Goal: Transaction & Acquisition: Purchase product/service

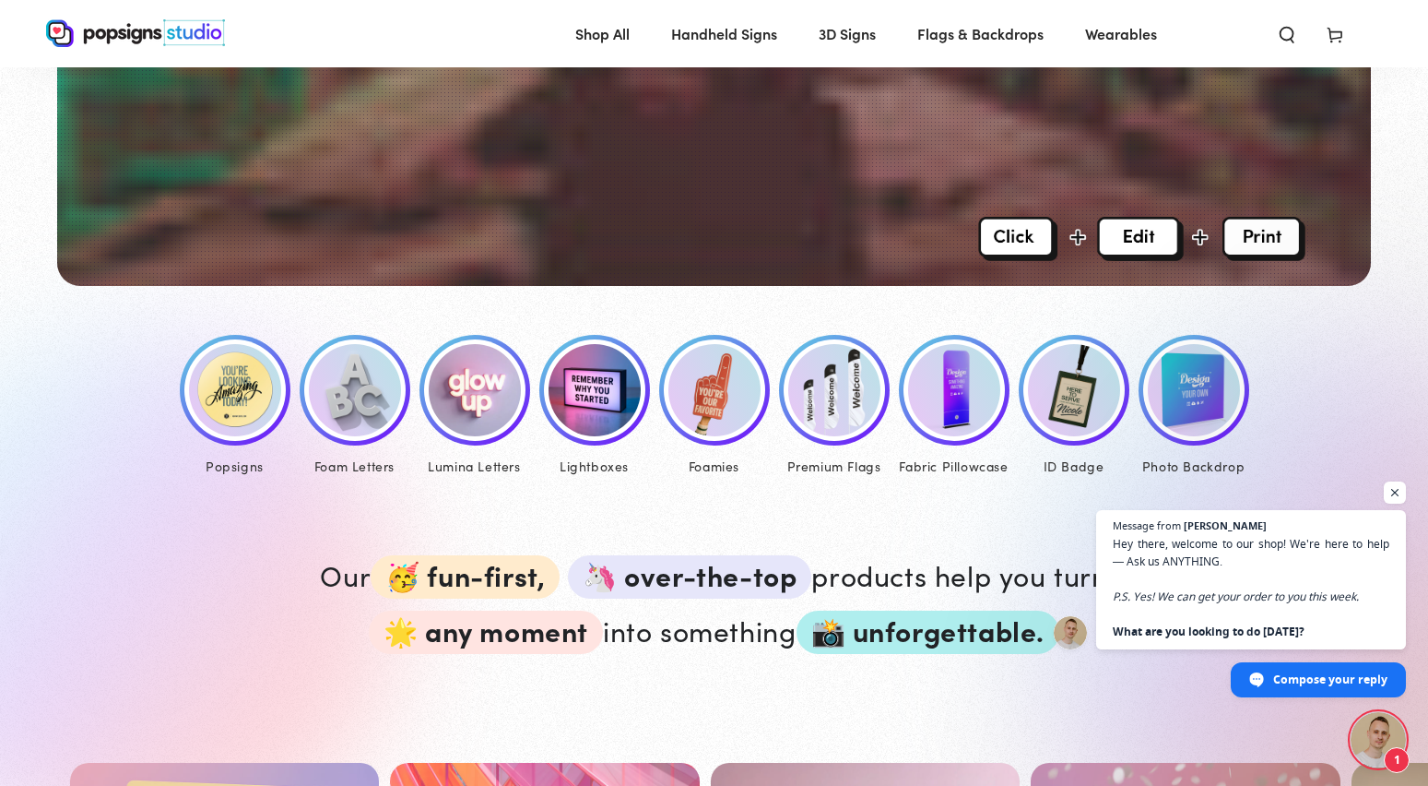
scroll to position [680, 0]
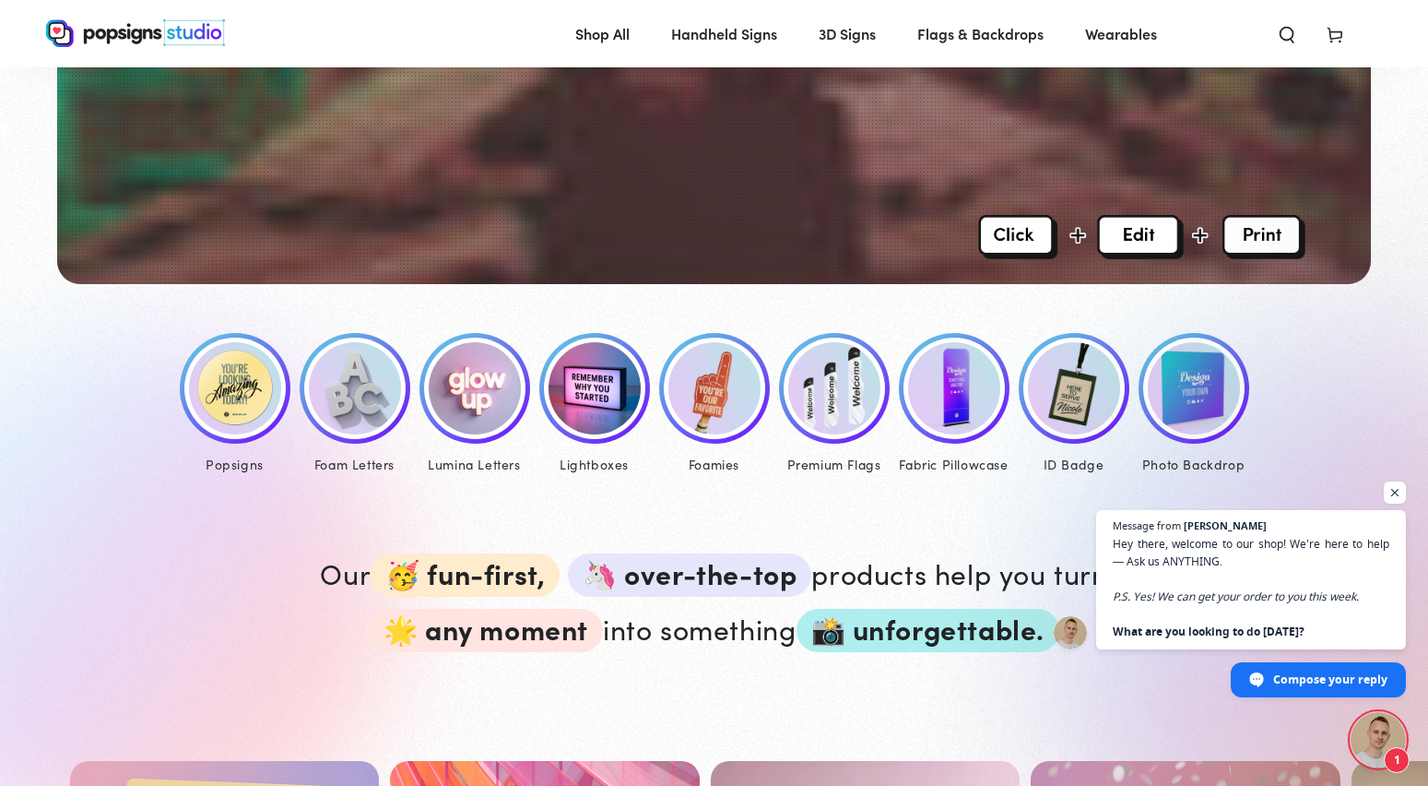
click at [227, 409] on img at bounding box center [235, 388] width 92 height 92
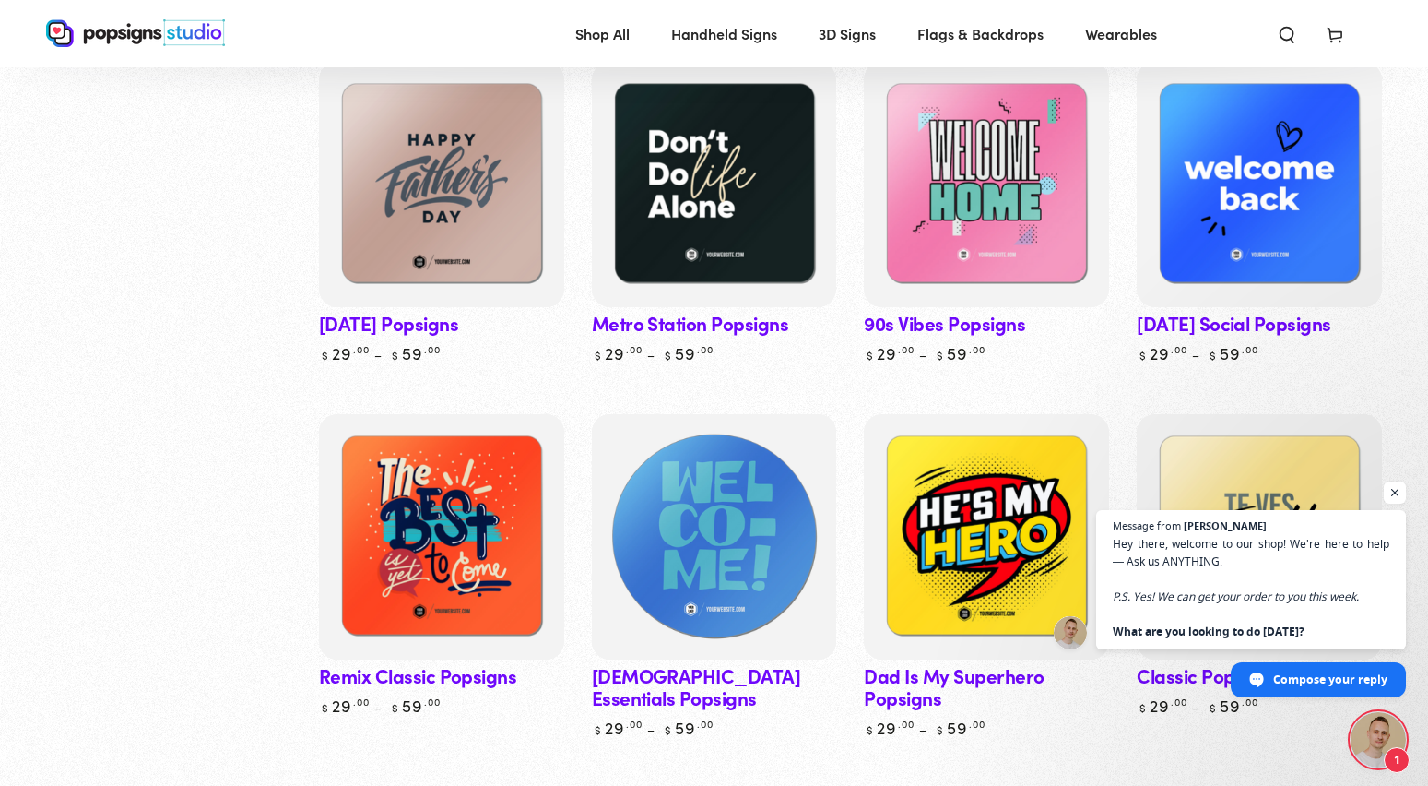
scroll to position [1284, 0]
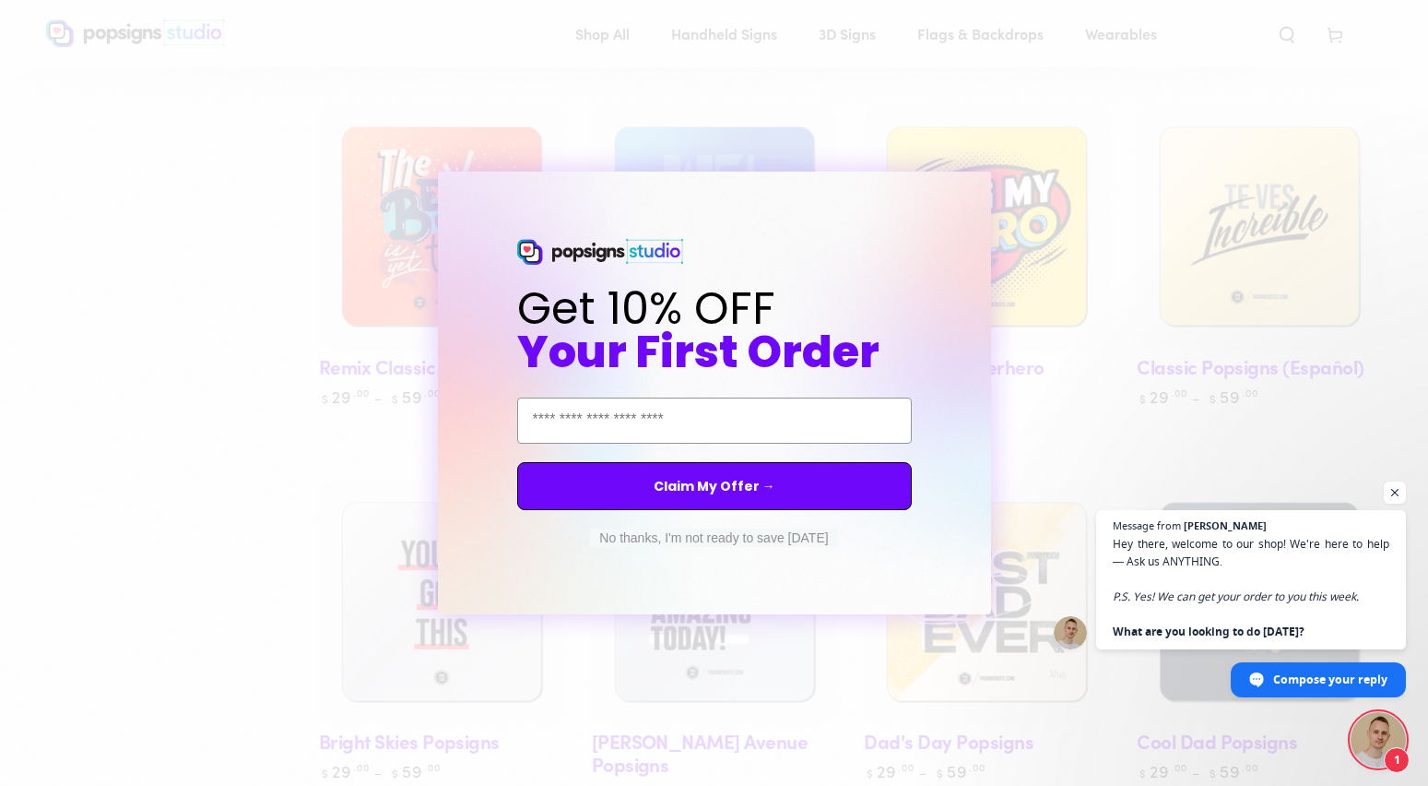
click at [794, 538] on button "No thanks, I'm not ready to save today" at bounding box center [713, 537] width 247 height 18
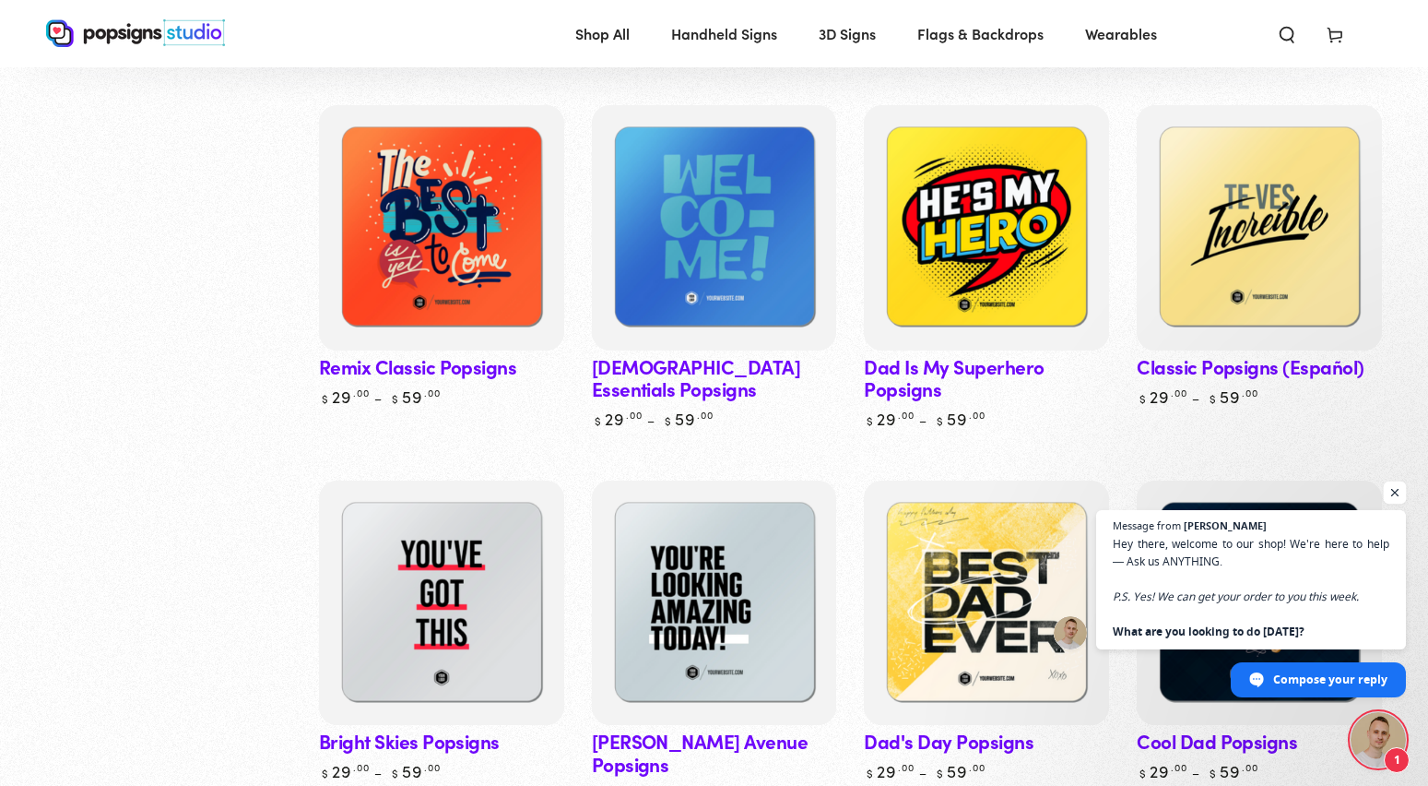
click at [1401, 493] on span "Open chat" at bounding box center [1395, 492] width 23 height 23
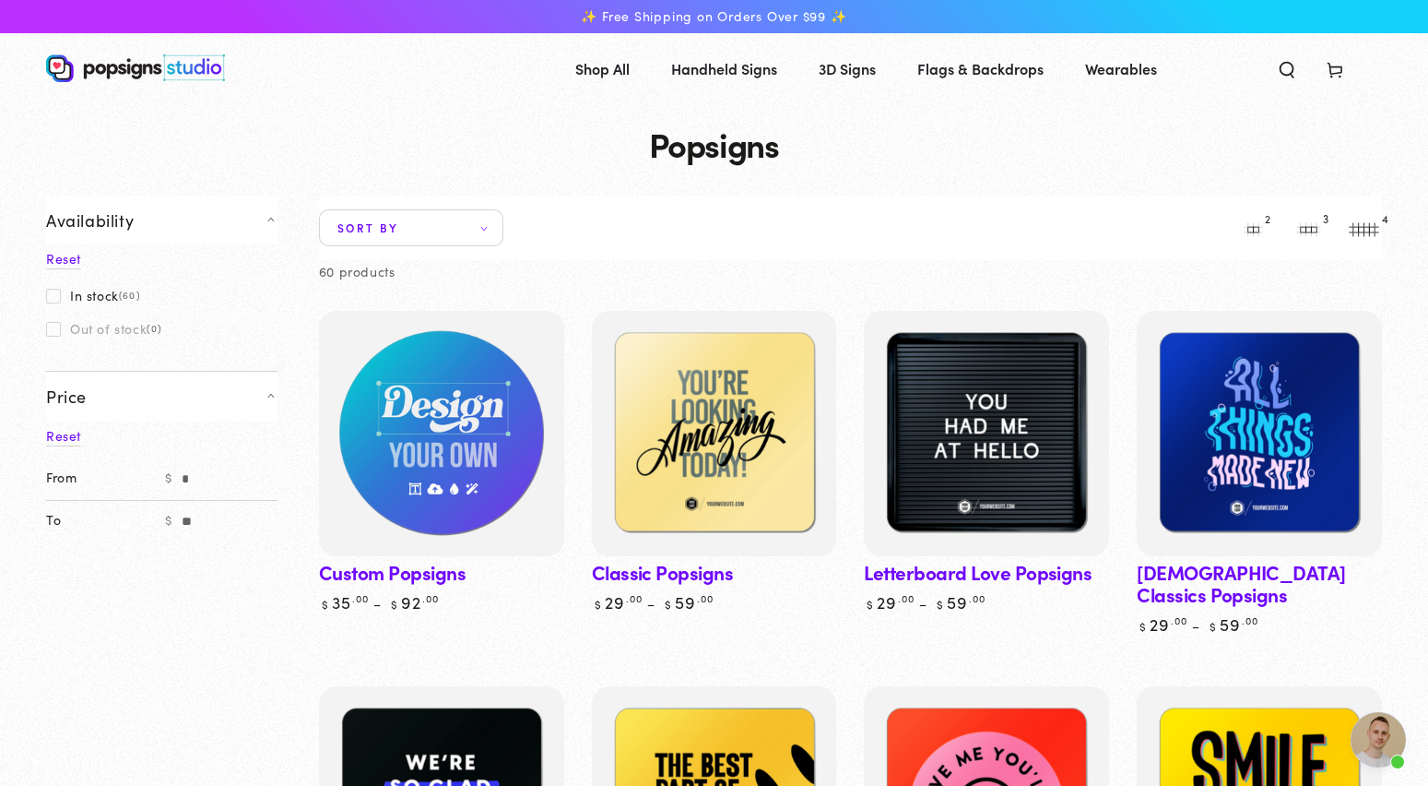
scroll to position [0, 0]
click at [490, 414] on img at bounding box center [441, 433] width 253 height 253
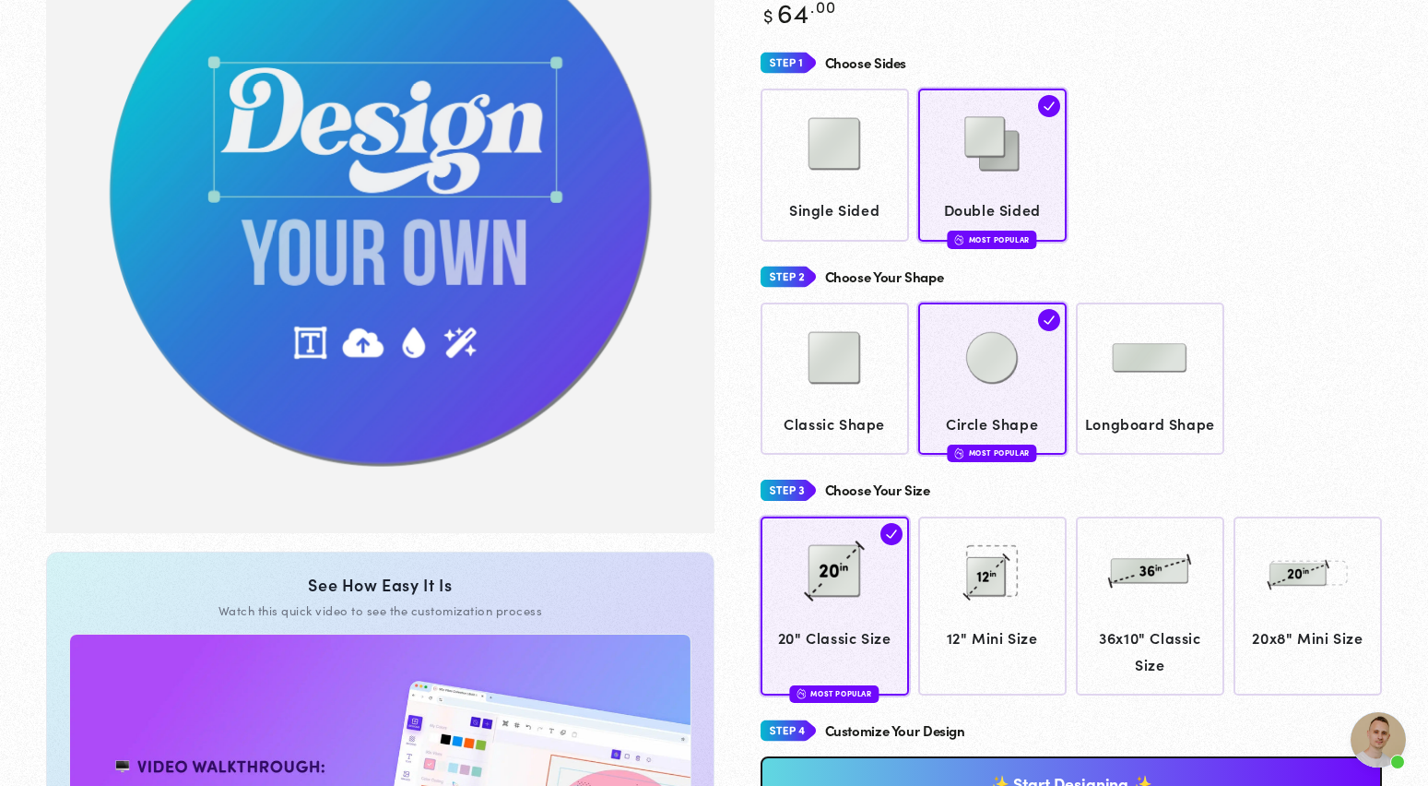
scroll to position [288, 0]
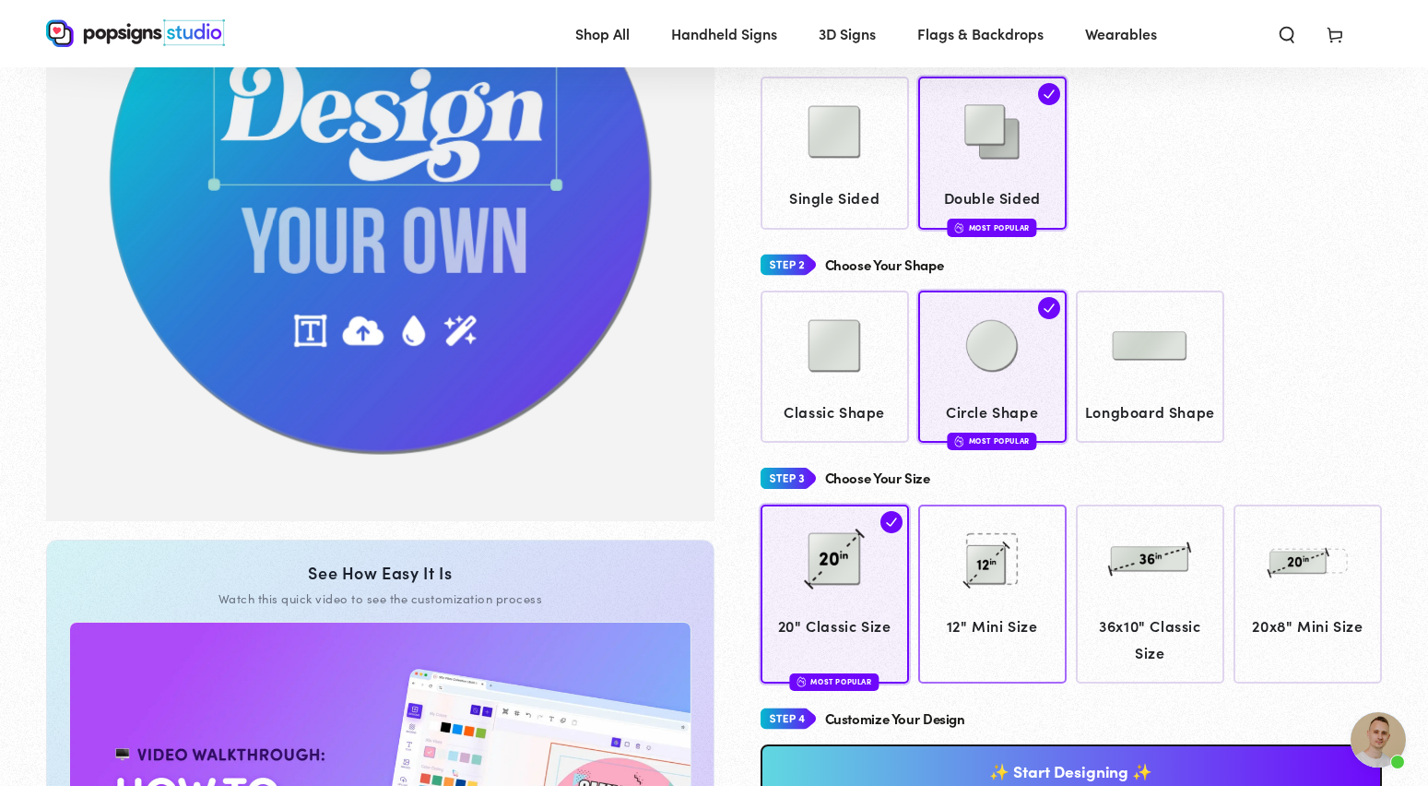
click at [1017, 538] on img at bounding box center [992, 559] width 92 height 92
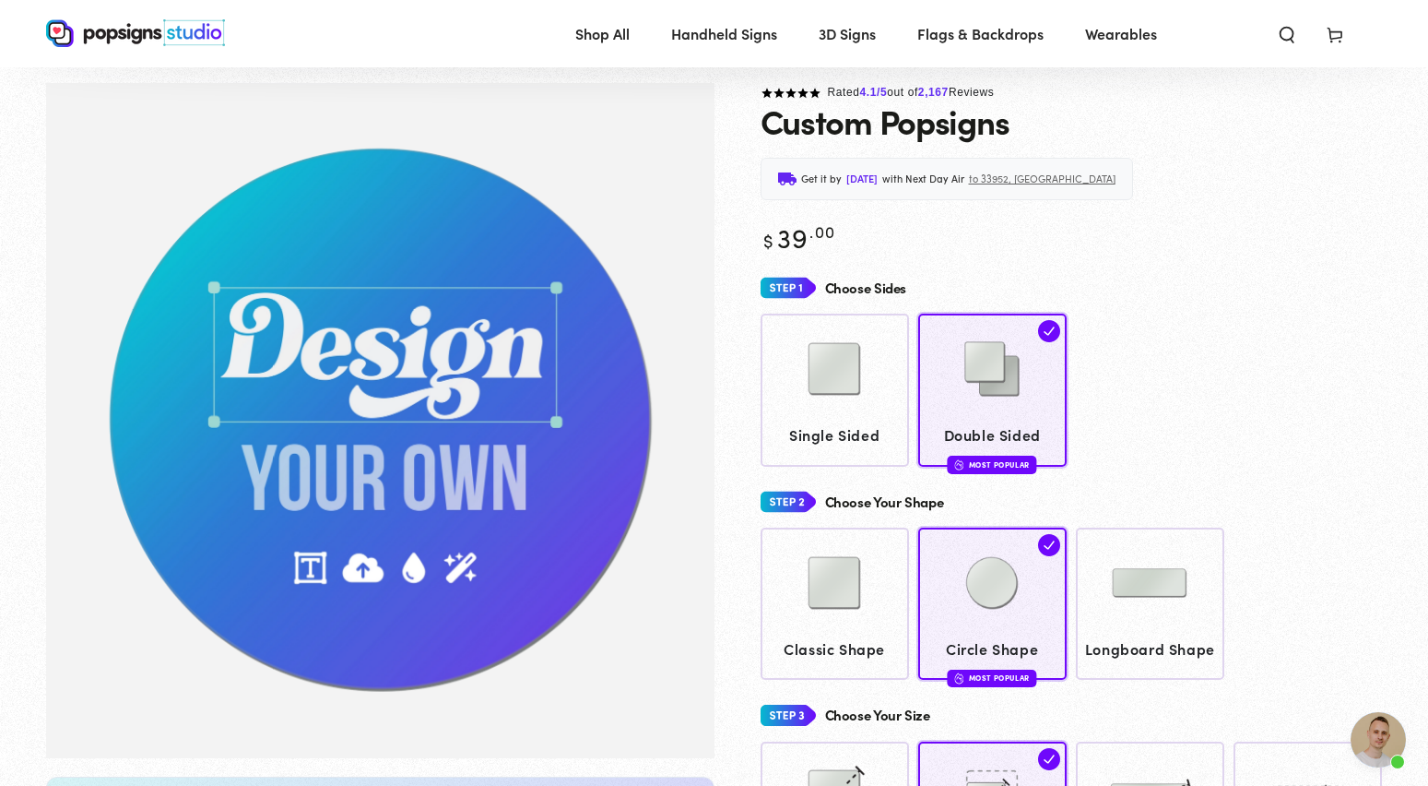
scroll to position [50, 0]
click at [426, 561] on img "Gallery Viewer" at bounding box center [380, 422] width 668 height 676
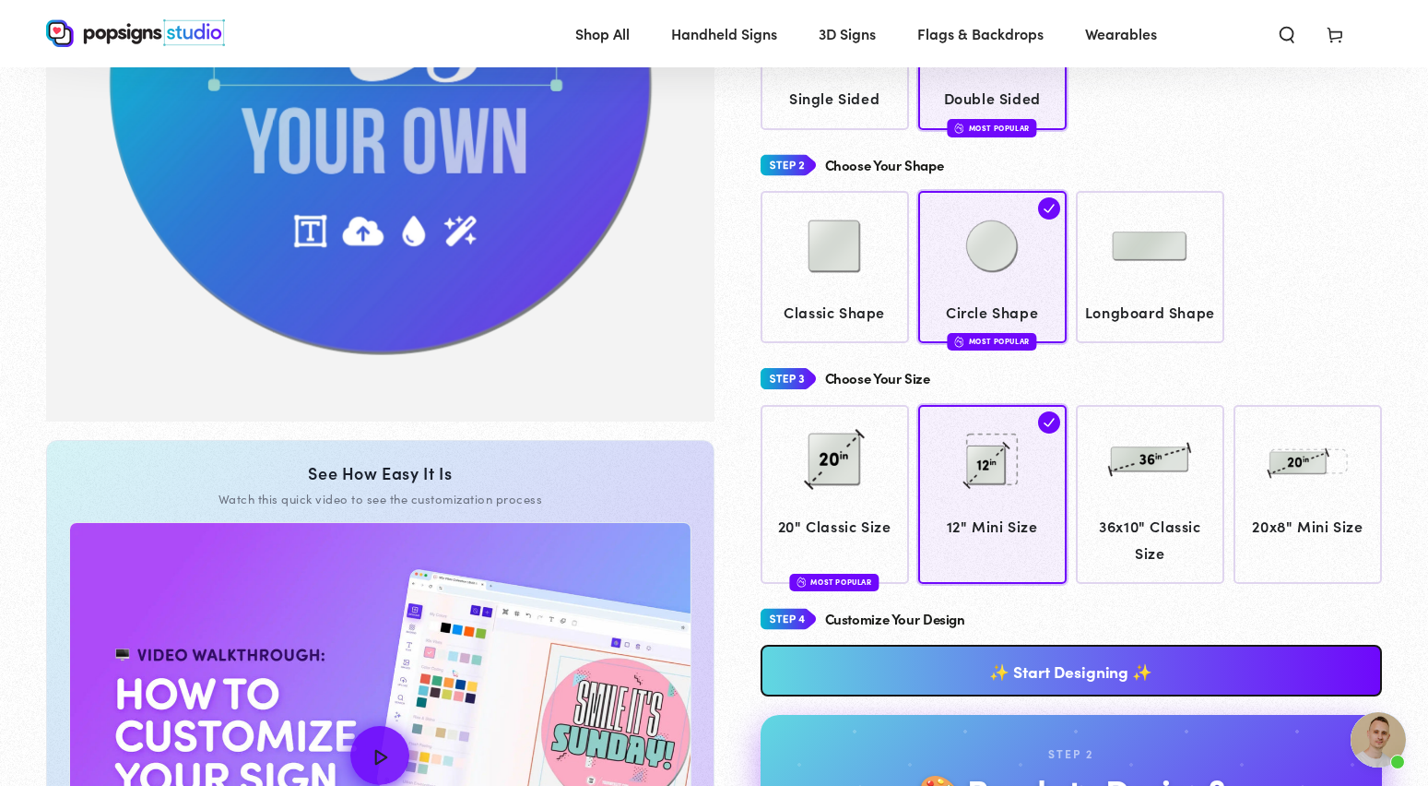
scroll to position [392, 0]
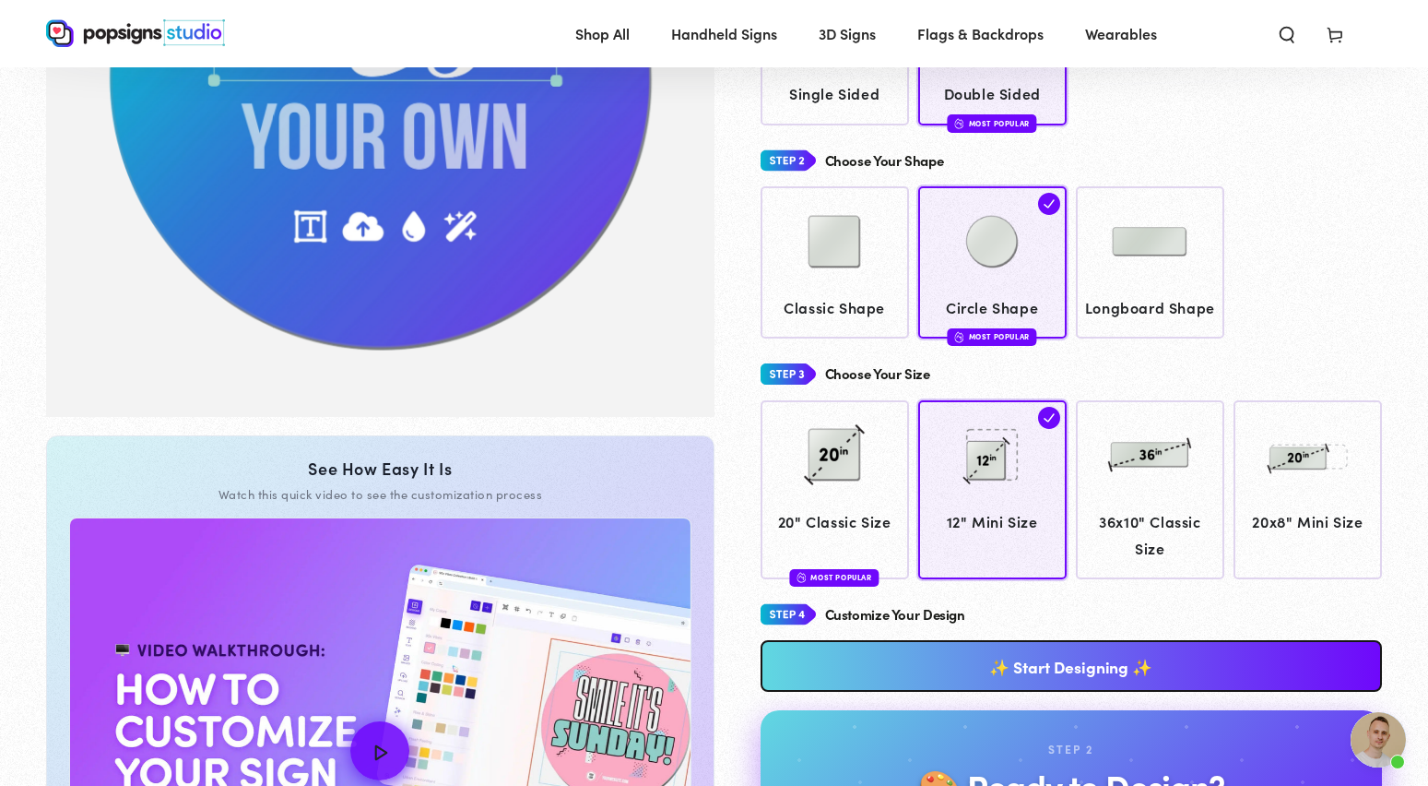
click at [862, 643] on link "✨ Start Designing ✨" at bounding box center [1072, 666] width 622 height 52
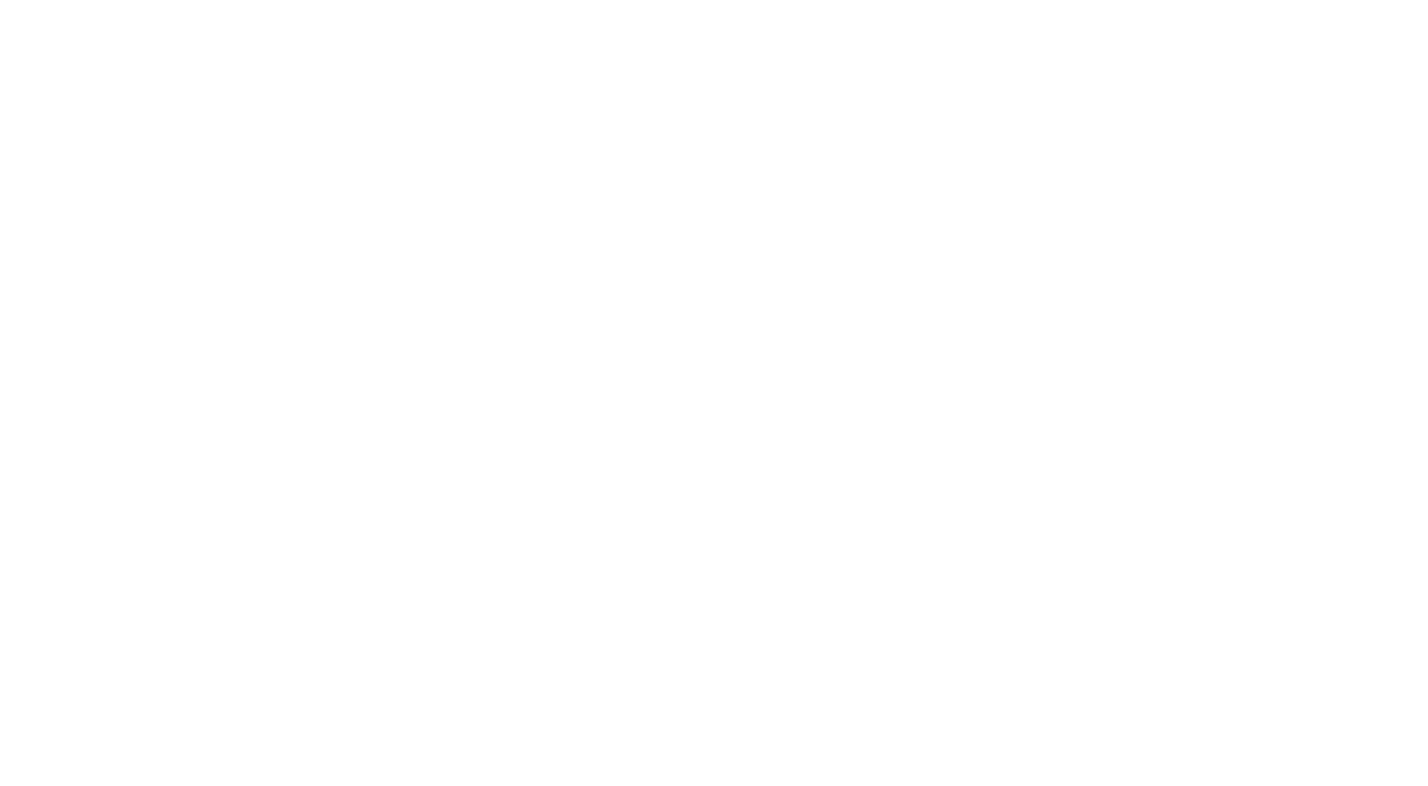
scroll to position [0, 0]
type textarea "An ancient tree with a door leading to a magical world"
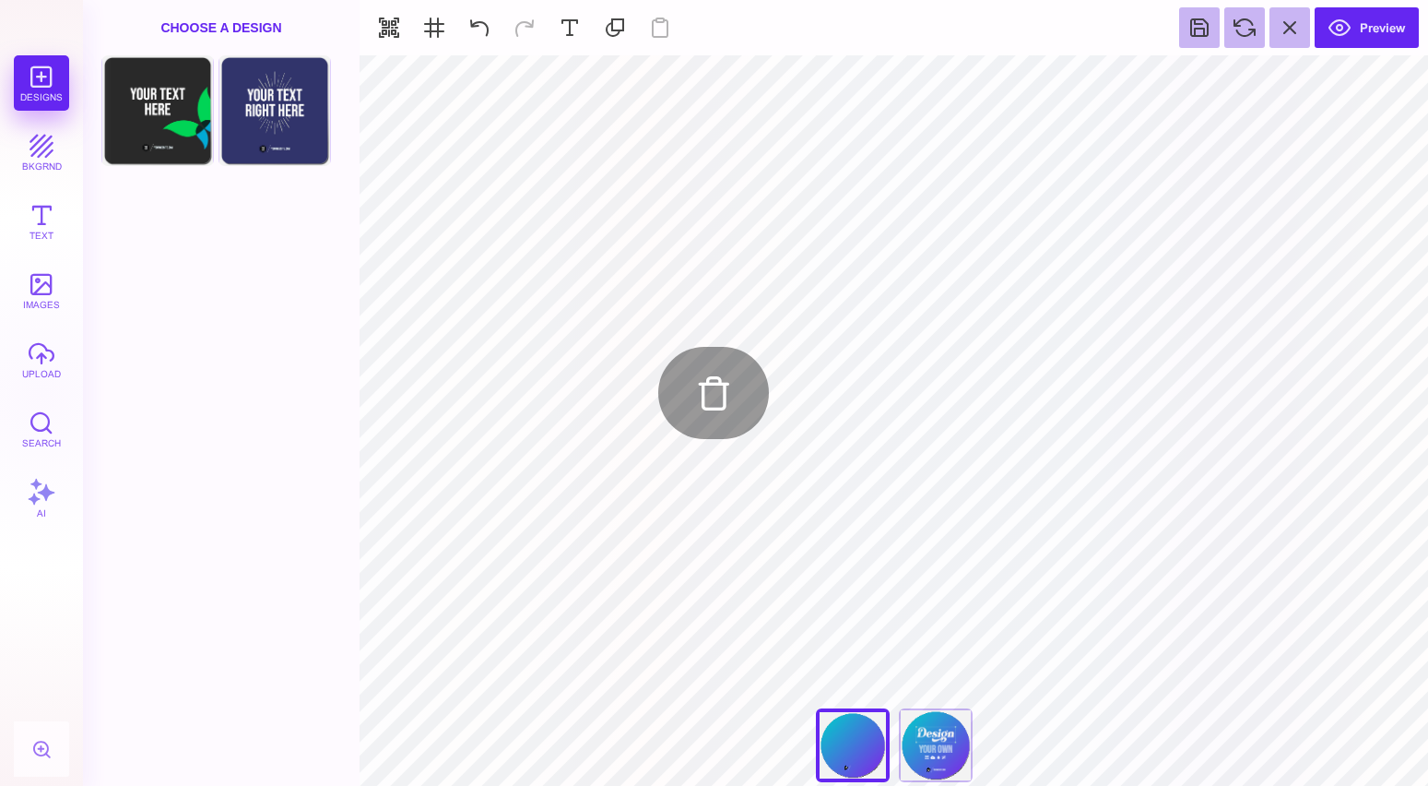
type input "#E7F3F5"
click at [41, 161] on button "bkgrnd" at bounding box center [41, 151] width 55 height 55
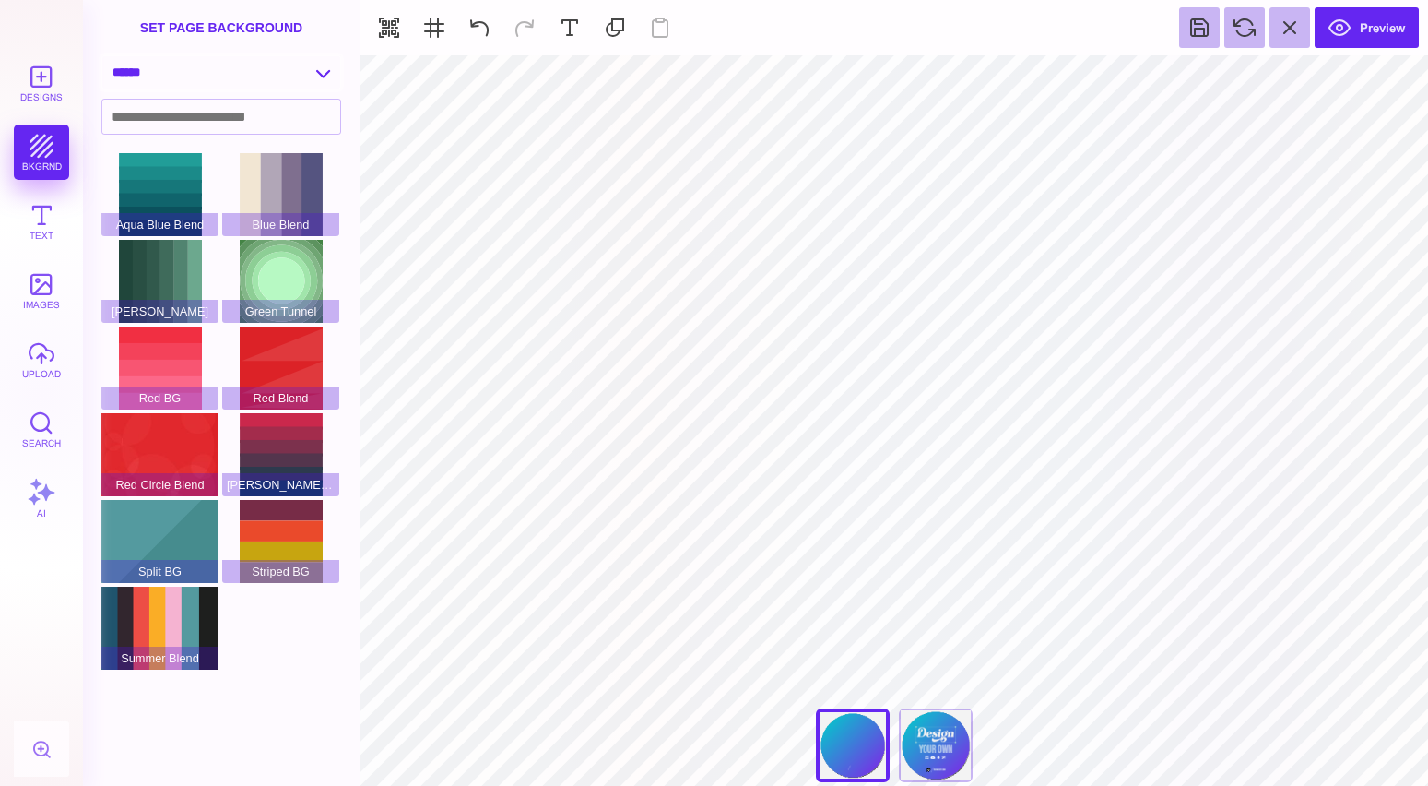
click at [217, 89] on div "**********" at bounding box center [221, 72] width 240 height 34
select select "**********"
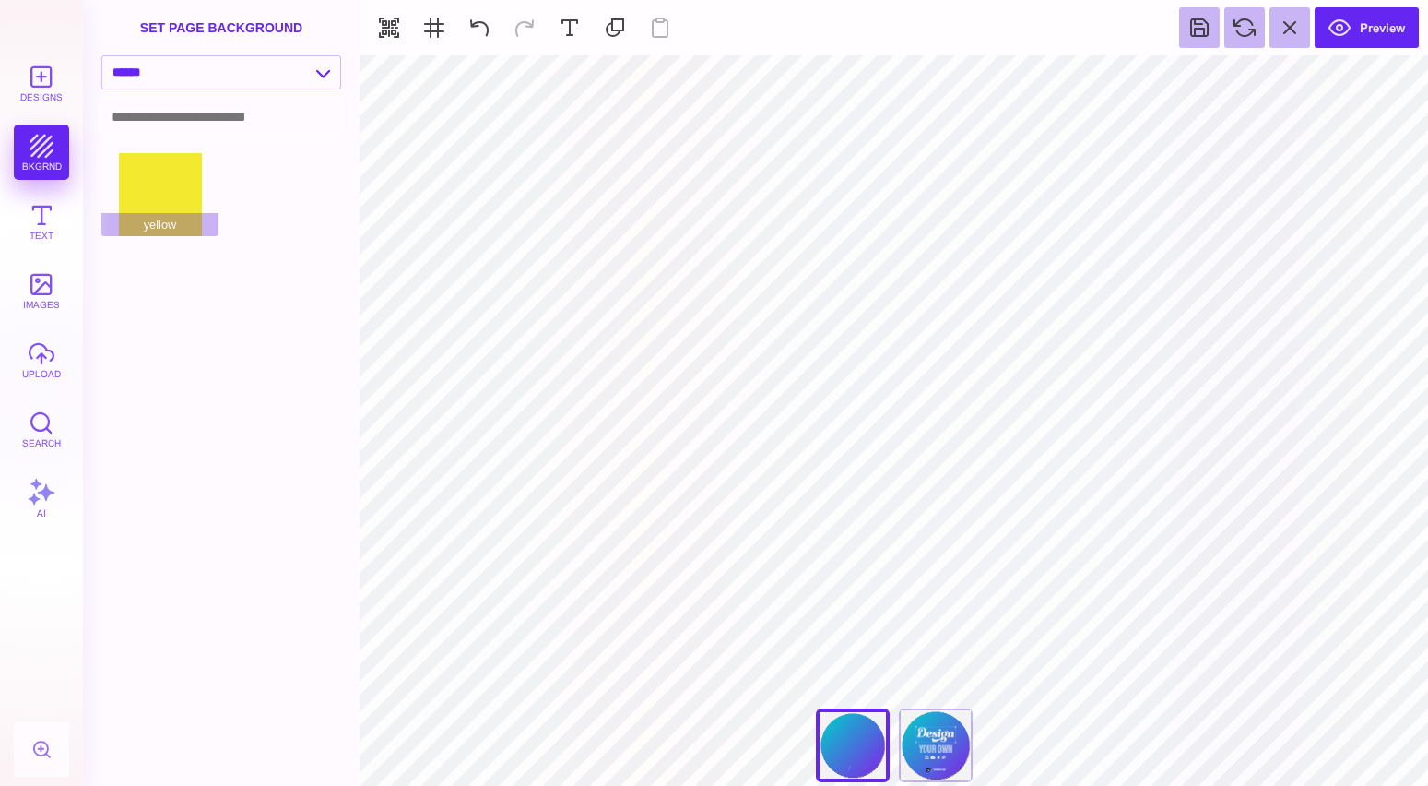
click at [269, 116] on input at bounding box center [221, 117] width 238 height 34
type input "*"
click at [198, 218] on span "yellow" at bounding box center [159, 224] width 117 height 23
click at [180, 192] on div "yellow" at bounding box center [159, 194] width 117 height 83
click at [197, 132] on input at bounding box center [221, 117] width 238 height 34
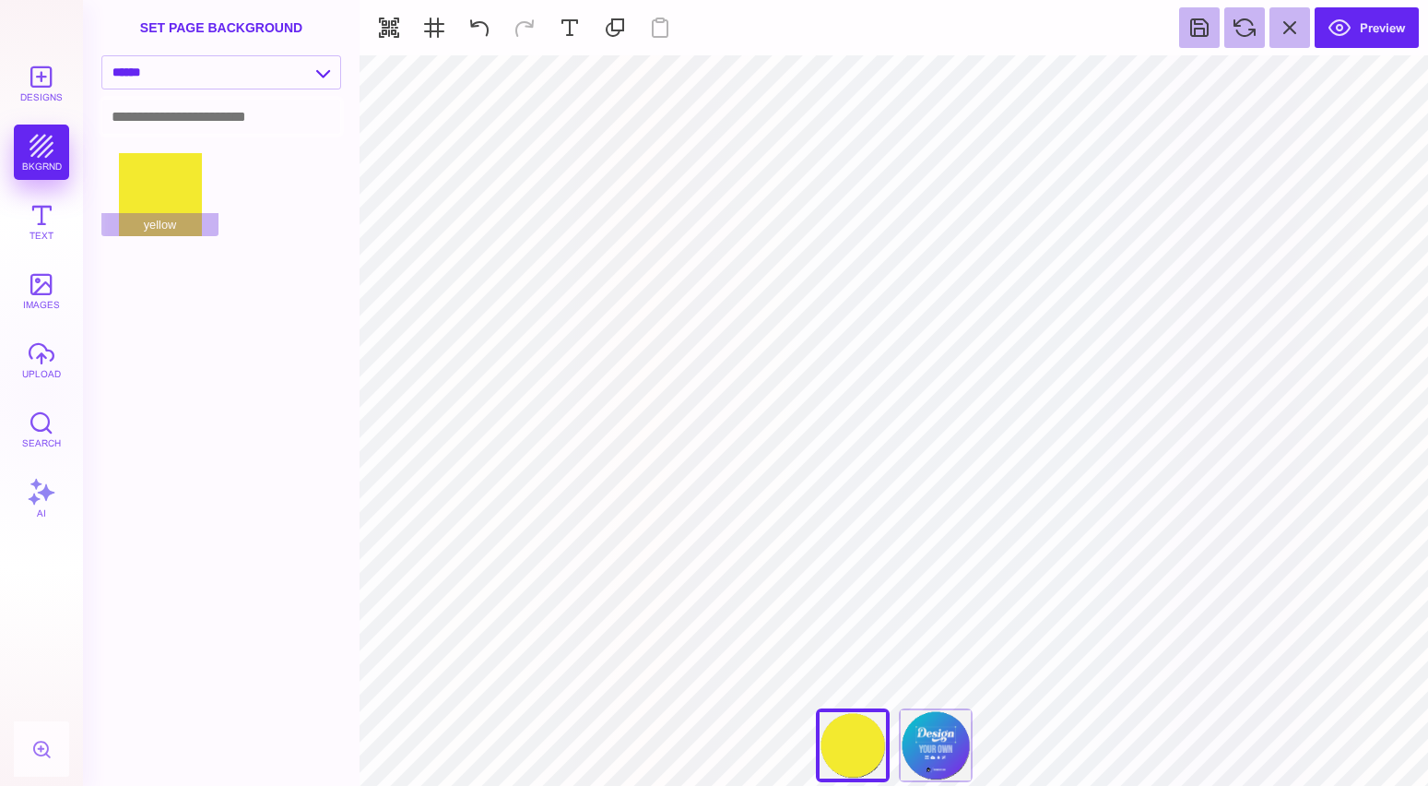
click at [247, 117] on input at bounding box center [221, 117] width 238 height 34
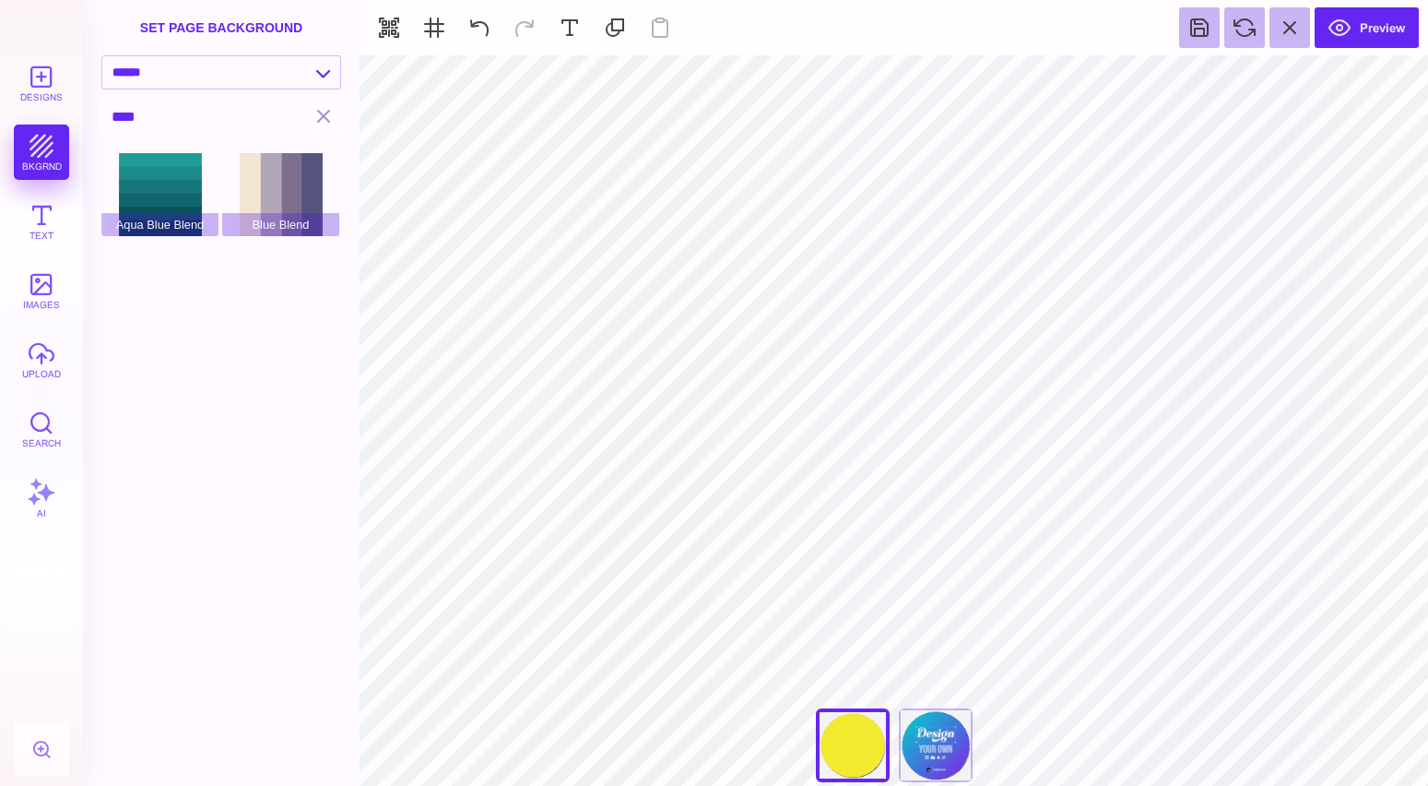
type input "****"
click at [278, 202] on div "Blue Blend" at bounding box center [280, 194] width 117 height 83
click at [47, 210] on button "Text" at bounding box center [41, 221] width 55 height 55
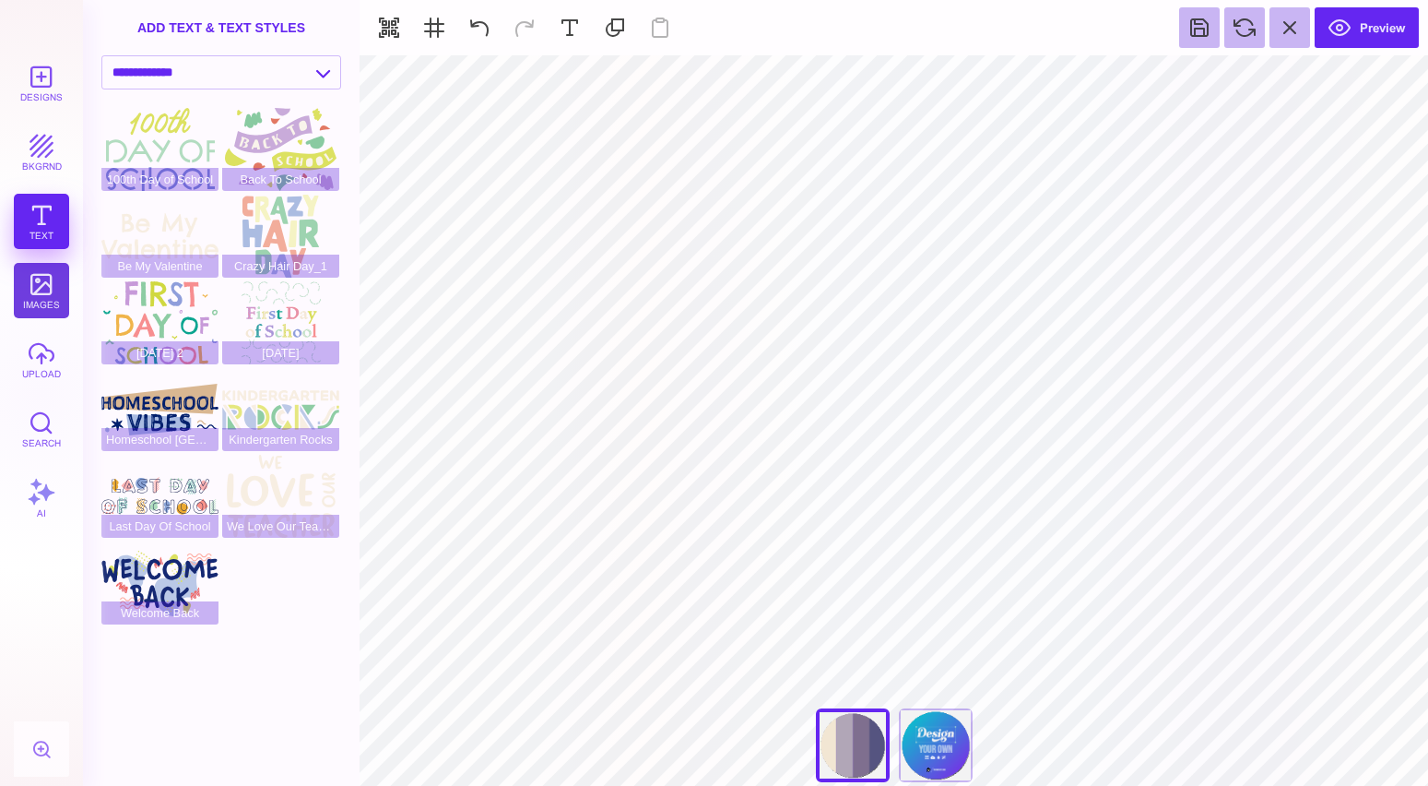
click at [45, 306] on button "images" at bounding box center [41, 290] width 55 height 55
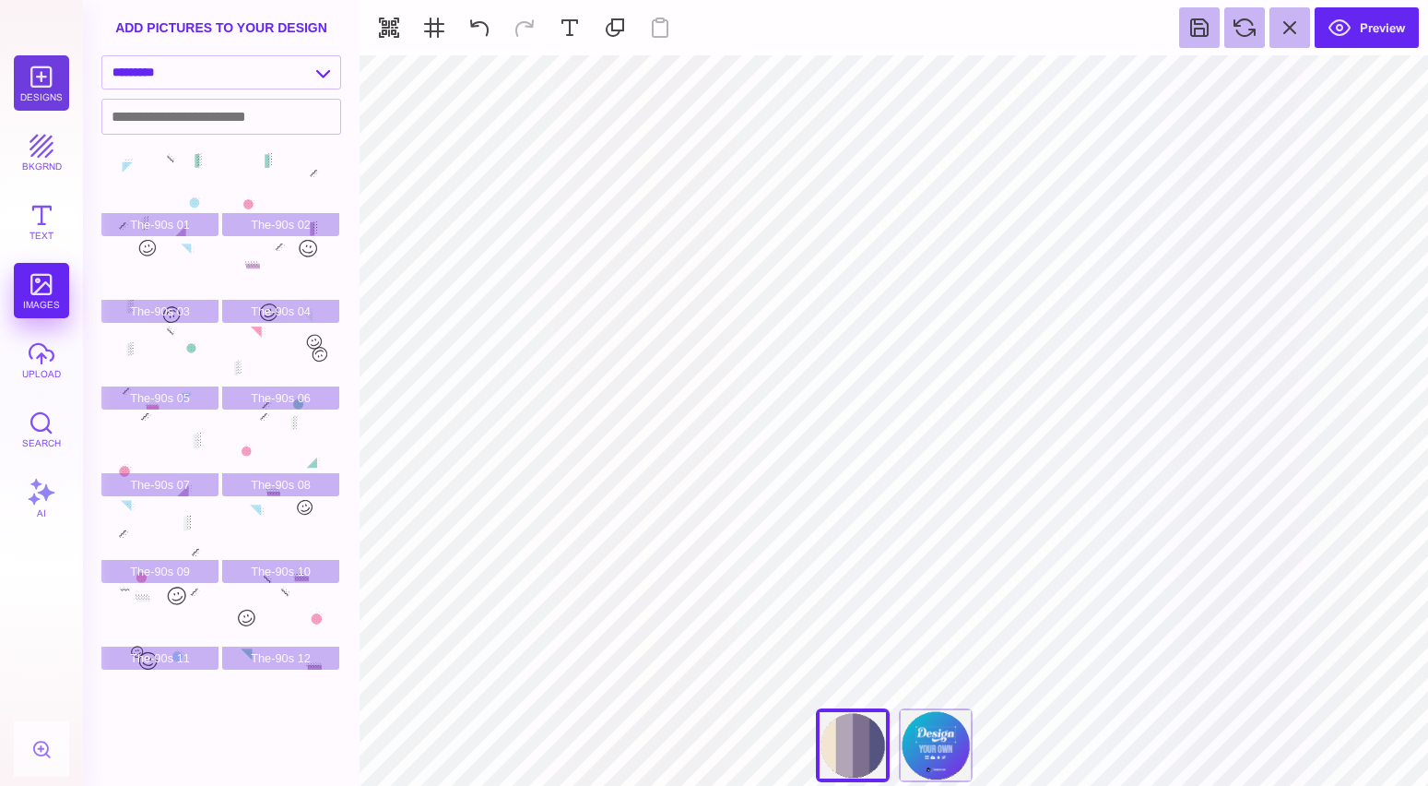
click at [53, 83] on button "Designs" at bounding box center [41, 82] width 55 height 55
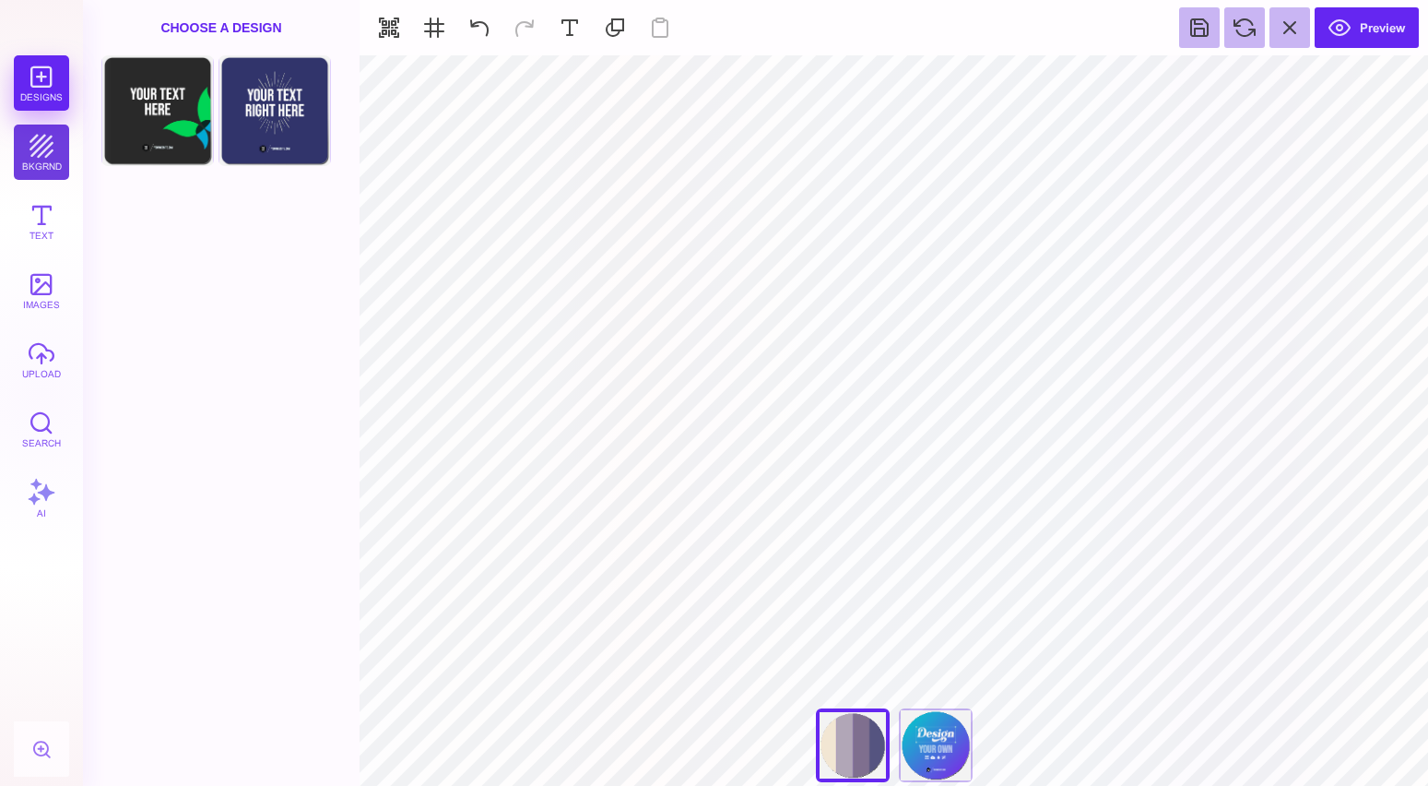
click at [31, 148] on button "bkgrnd" at bounding box center [41, 151] width 55 height 55
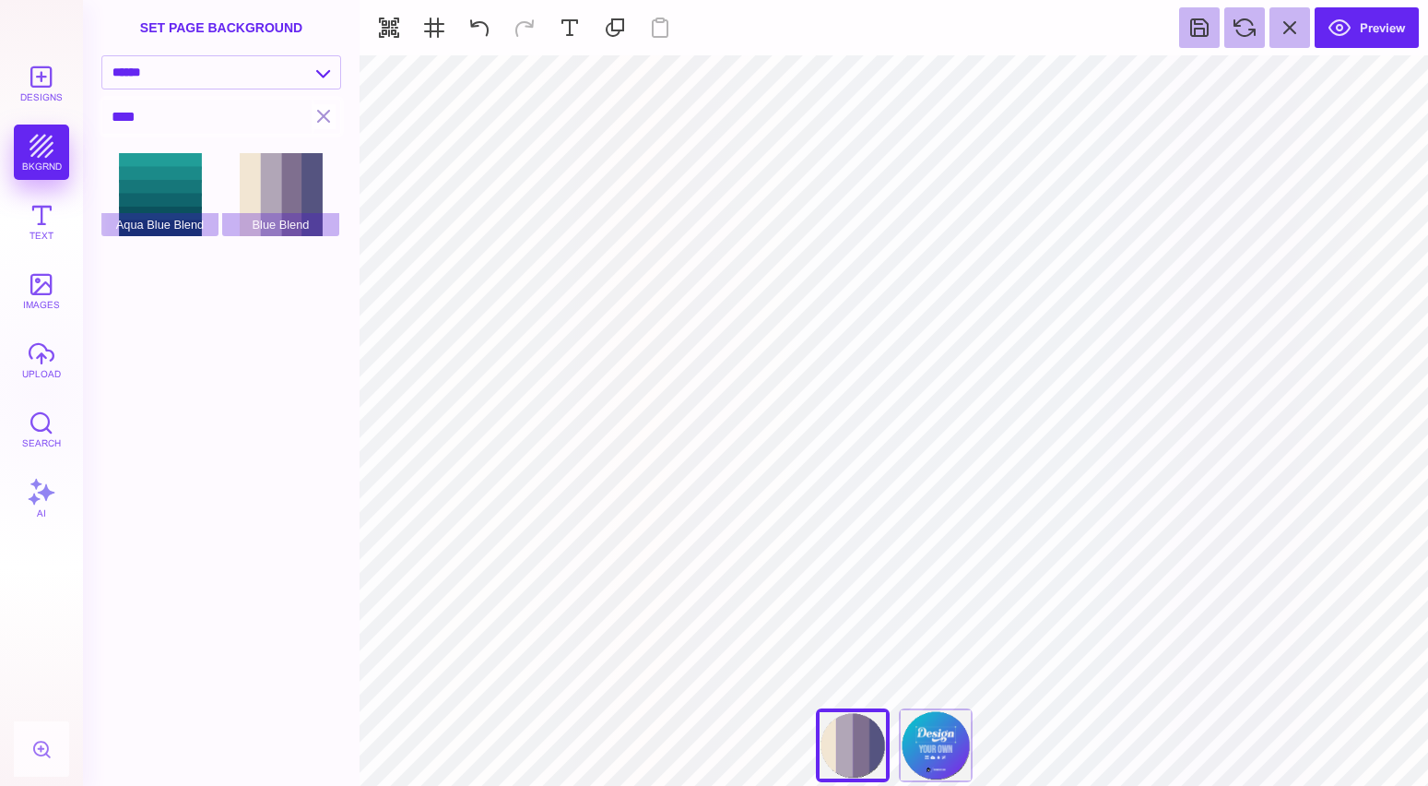
click at [175, 119] on input "****" at bounding box center [206, 117] width 209 height 34
click at [232, 111] on input "****" at bounding box center [206, 117] width 209 height 34
